Goal: Task Accomplishment & Management: Manage account settings

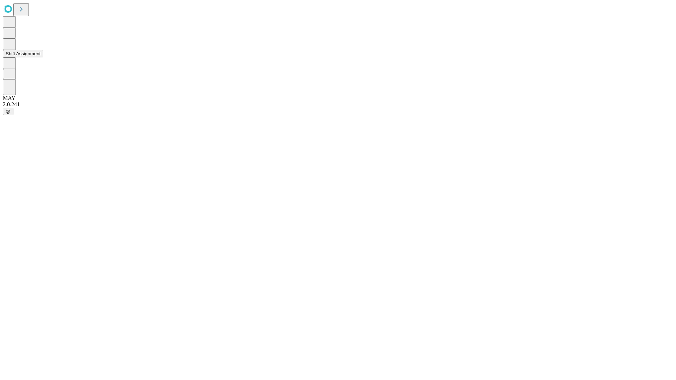
click at [43, 57] on button "Shift Assignment" at bounding box center [23, 53] width 41 height 7
